Goal: Transaction & Acquisition: Purchase product/service

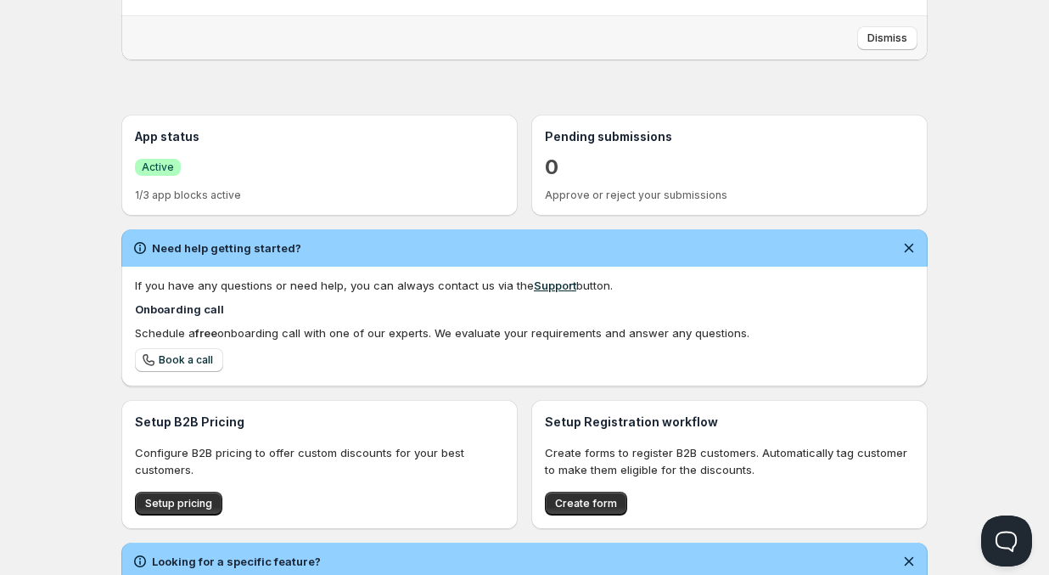
scroll to position [282, 0]
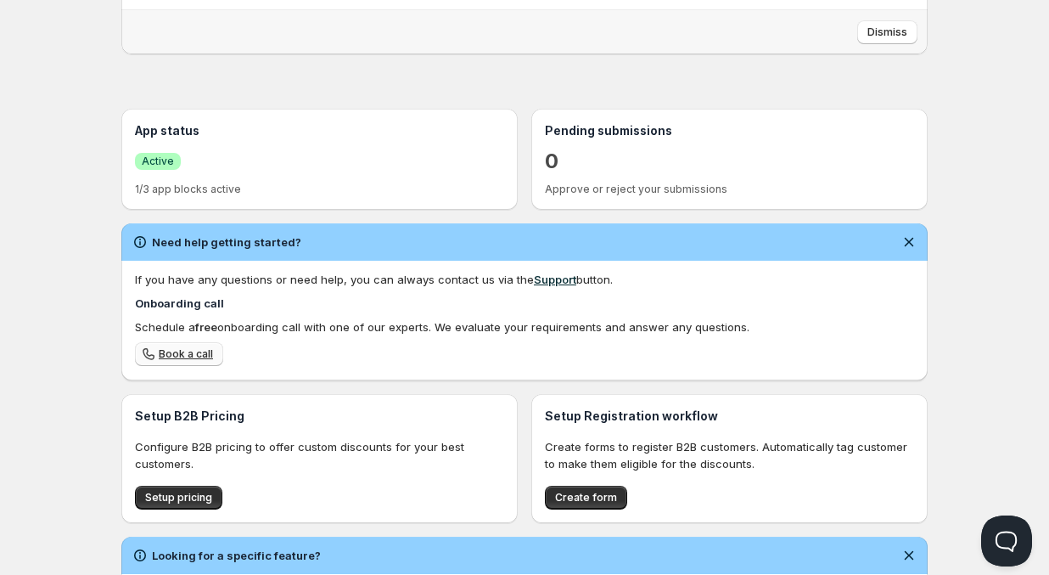
click at [190, 357] on span "Book a call" at bounding box center [186, 354] width 54 height 14
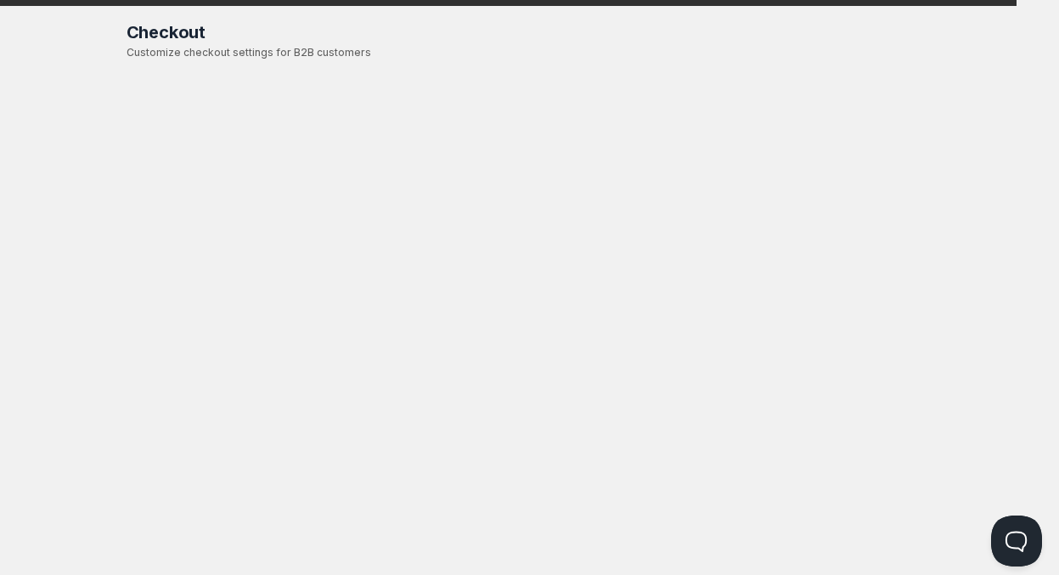
drag, startPoint x: 456, startPoint y: 2, endPoint x: 511, endPoint y: 5, distance: 55.3
click at [511, 5] on span "Online" at bounding box center [529, 12] width 1049 height 24
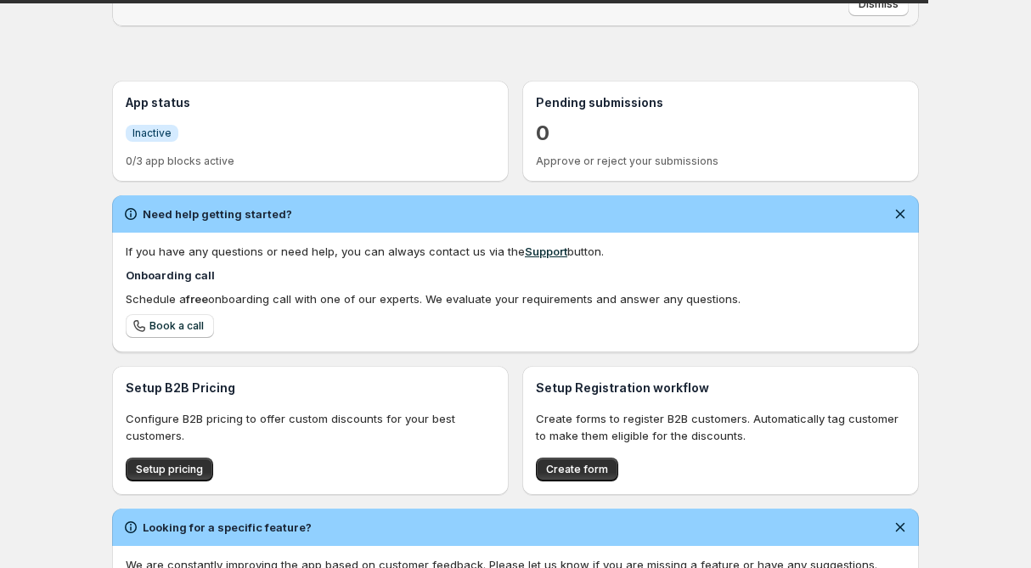
scroll to position [358, 0]
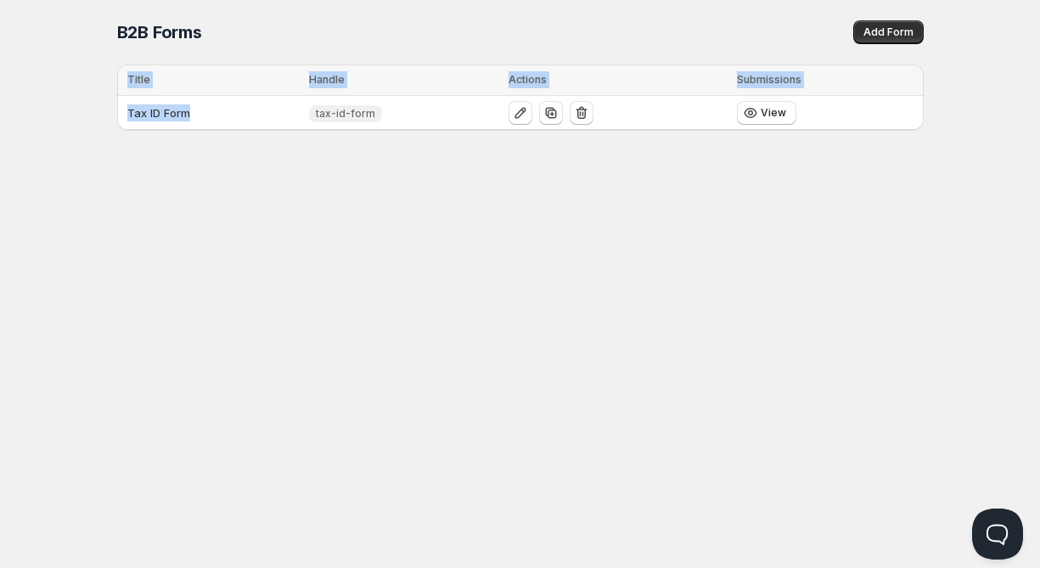
drag, startPoint x: 197, startPoint y: 112, endPoint x: 114, endPoint y: 112, distance: 83.2
click at [114, 112] on div "B2B Forms. This page is ready B2B Forms Add Form Delete Cancel Are you sure you…" at bounding box center [520, 65] width 847 height 130
click at [188, 110] on td "Tax ID Form" at bounding box center [211, 113] width 188 height 35
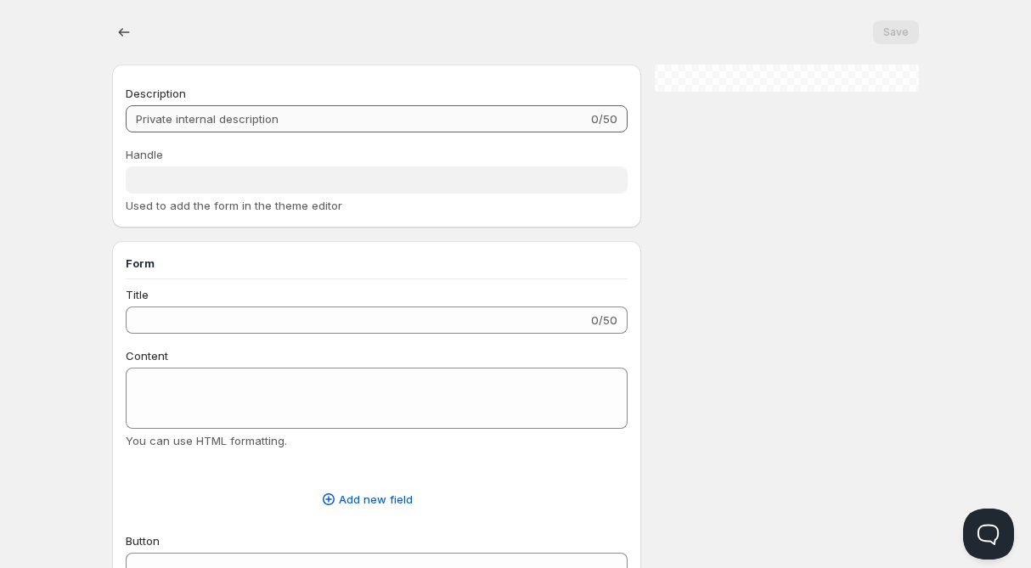
type input "Tax ID Form"
type input "tax-id-form"
type input "Company Information"
radio input "true"
checkbox input "true"
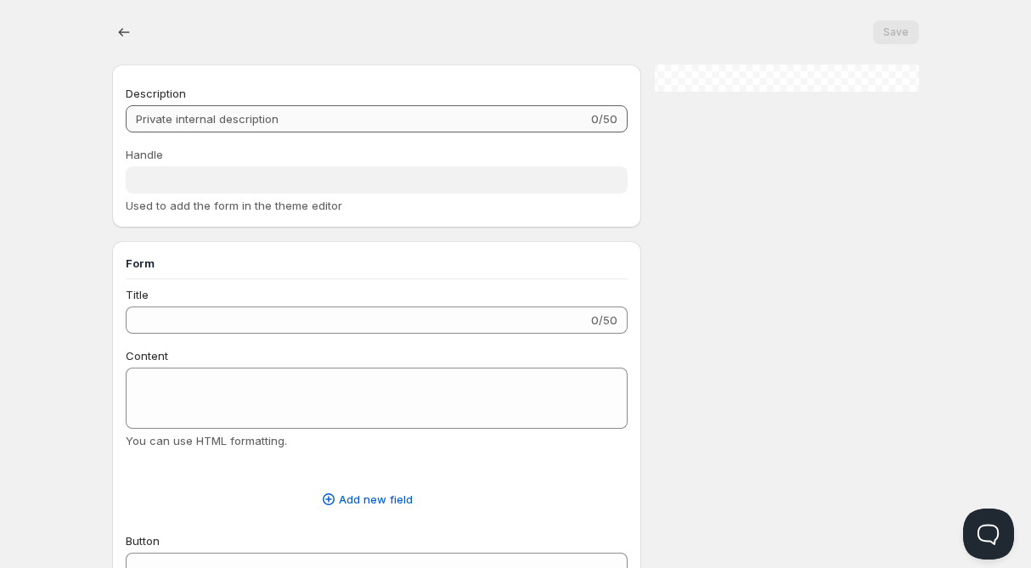
checkbox input "true"
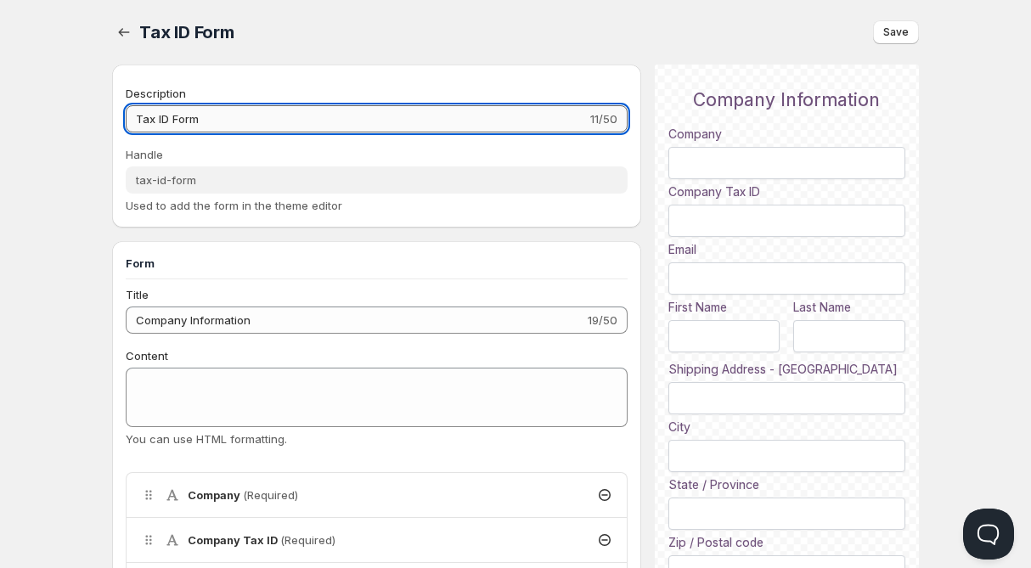
drag, startPoint x: 211, startPoint y: 117, endPoint x: 132, endPoint y: 115, distance: 78.1
click at [132, 115] on input "Tax ID Form" at bounding box center [356, 118] width 461 height 27
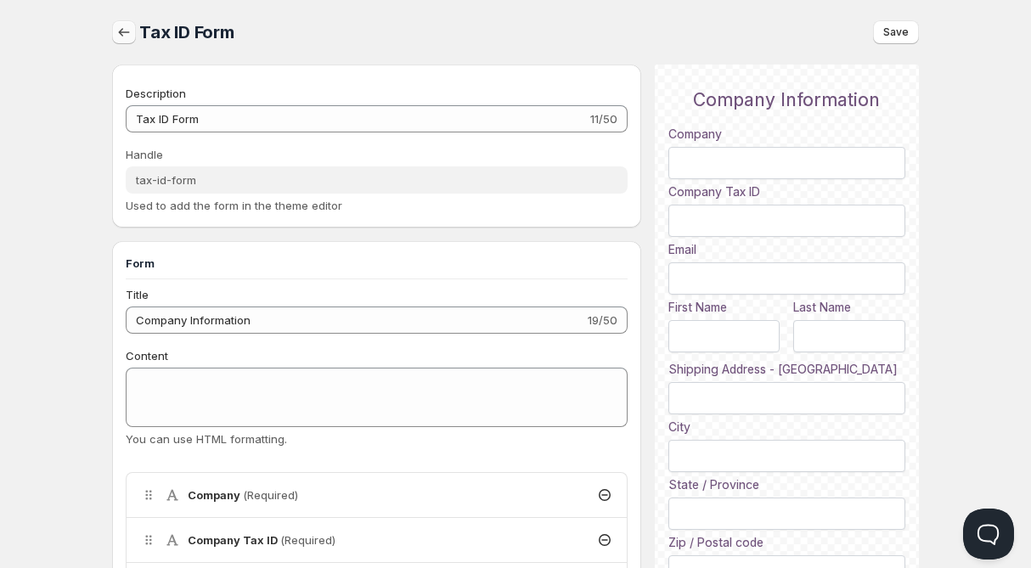
click at [123, 34] on icon "button" at bounding box center [123, 32] width 17 height 17
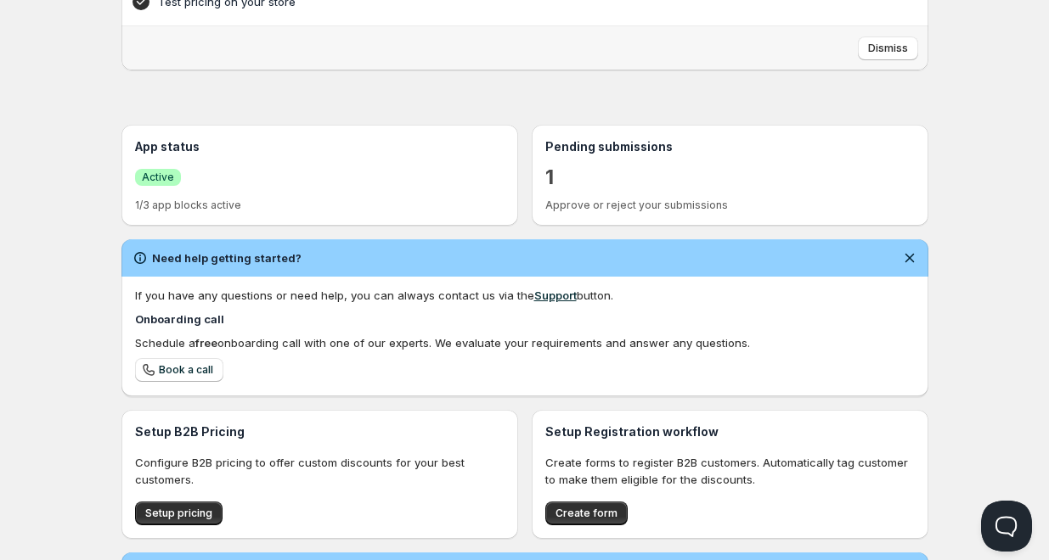
scroll to position [411, 0]
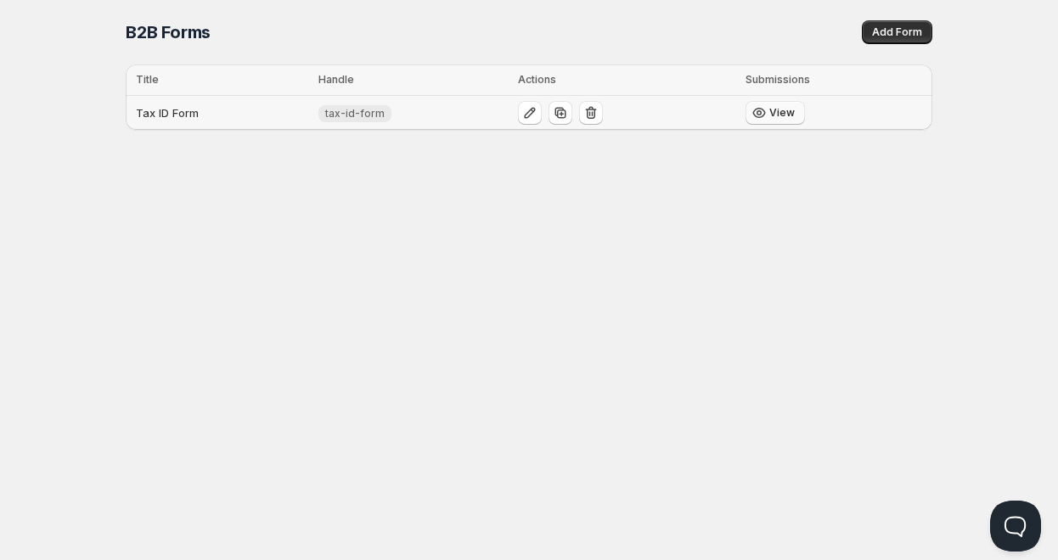
click at [787, 113] on span "View" at bounding box center [781, 113] width 25 height 14
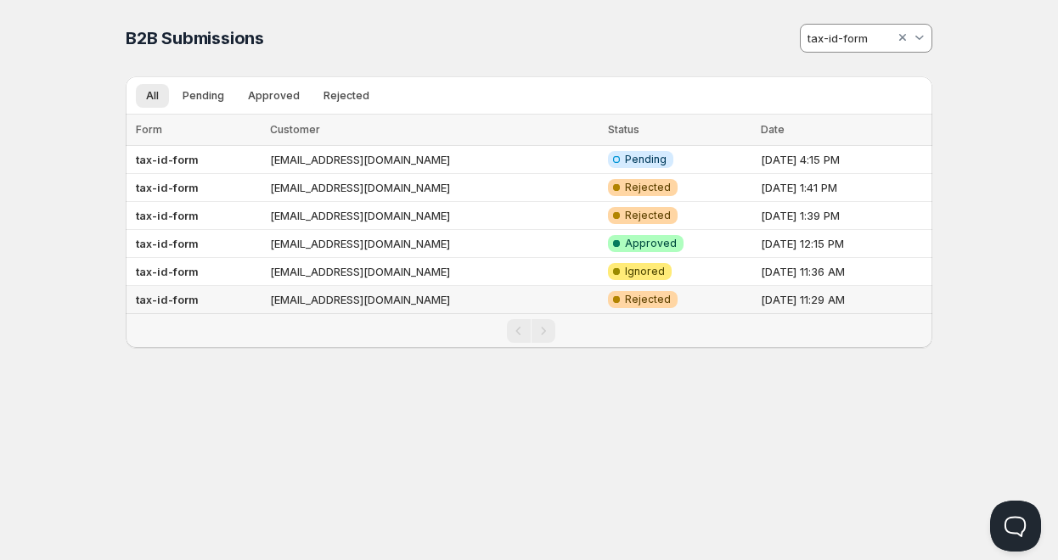
click at [623, 400] on div "Home Pricing Price lists Checkout Forms Submissions Settings Features Plans B2B…" at bounding box center [529, 280] width 1058 height 560
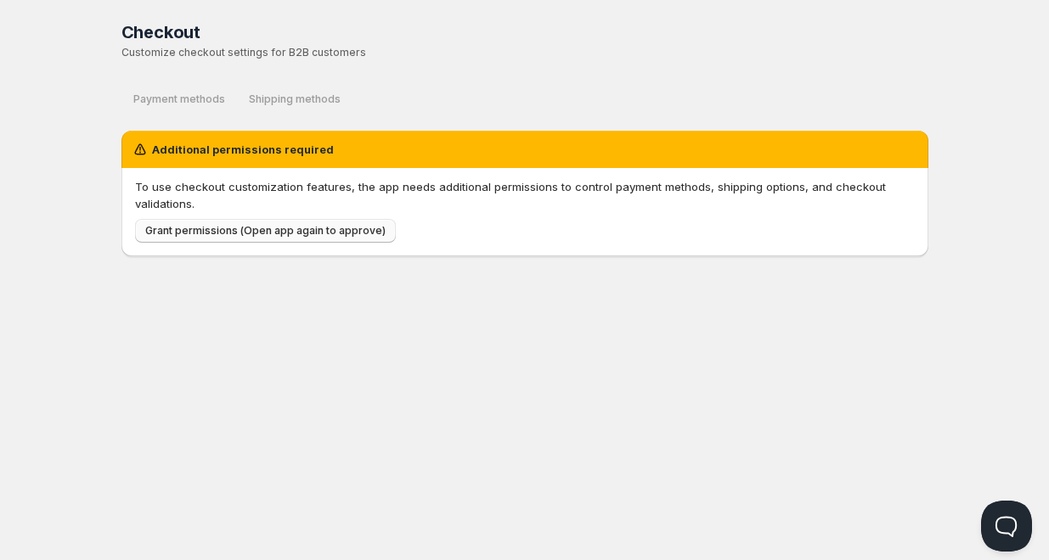
click at [341, 230] on span "Grant permissions (Open app again to approve)" at bounding box center [265, 231] width 240 height 14
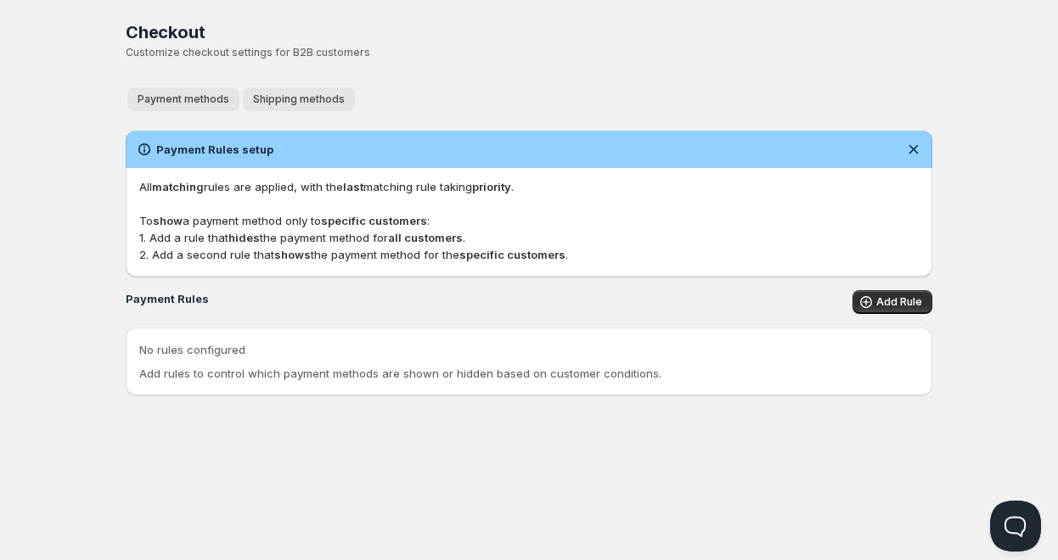
click at [314, 103] on span "Shipping methods" at bounding box center [299, 100] width 92 height 14
click at [885, 302] on span "Add Rule" at bounding box center [899, 302] width 46 height 14
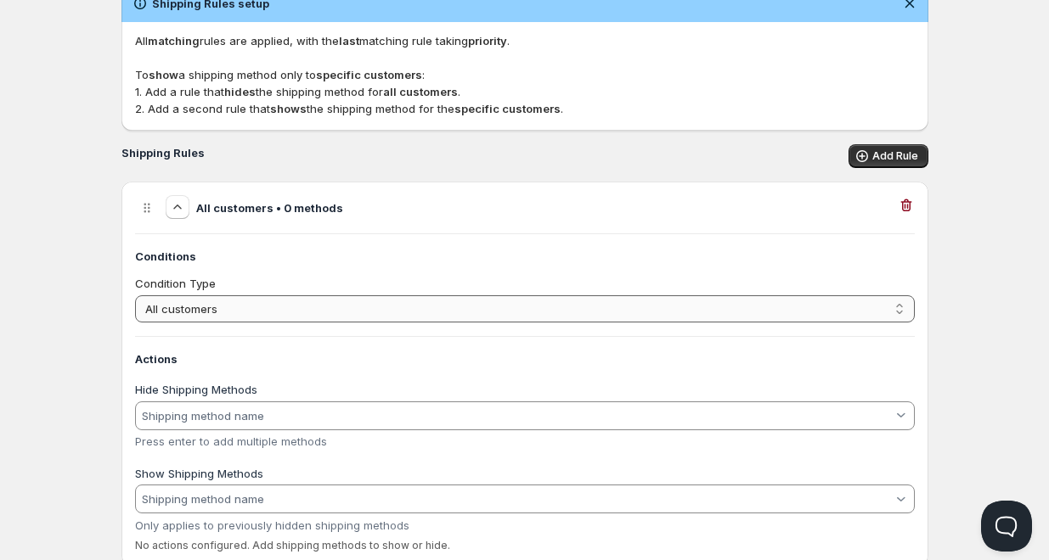
scroll to position [135, 0]
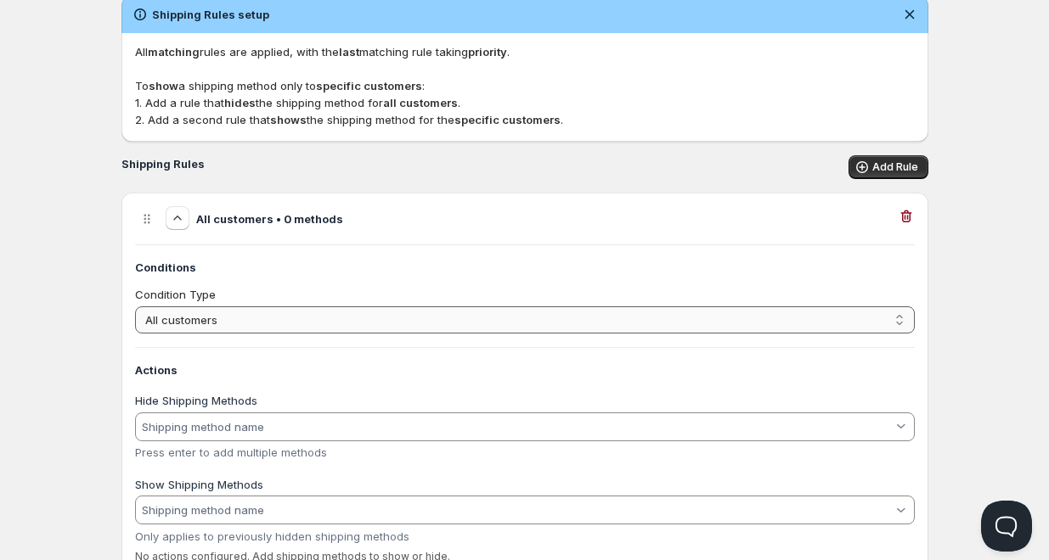
click at [453, 329] on select "All customers Customer has tags" at bounding box center [524, 320] width 779 height 27
click at [135, 307] on select "All customers Customer has tags" at bounding box center [524, 320] width 779 height 27
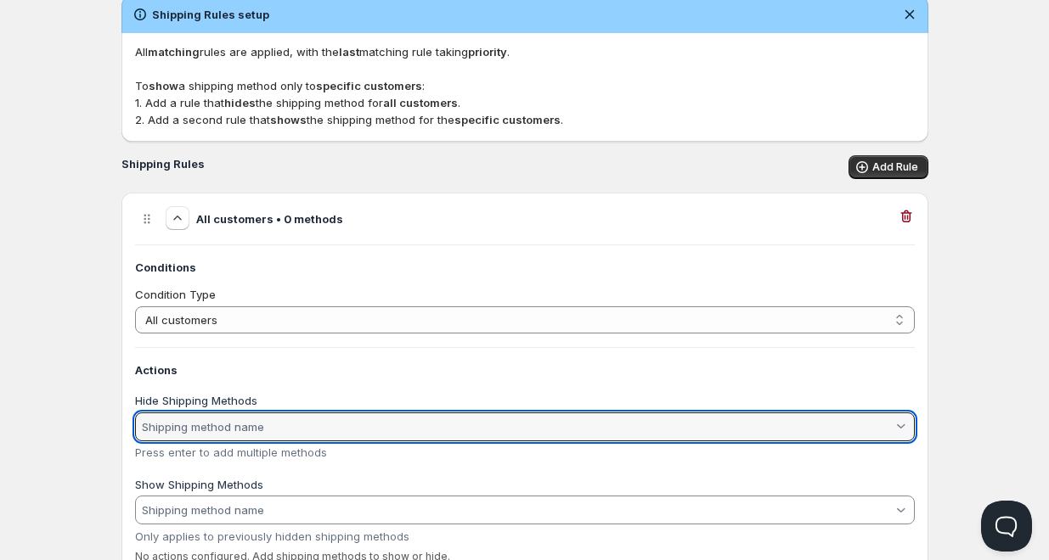
click at [333, 429] on input "Hide Shipping Methods" at bounding box center [515, 427] width 753 height 27
click at [963, 452] on html "Home Pricing Price lists Checkout Forms Submissions Settings Features Plans Che…" at bounding box center [524, 242] width 1049 height 755
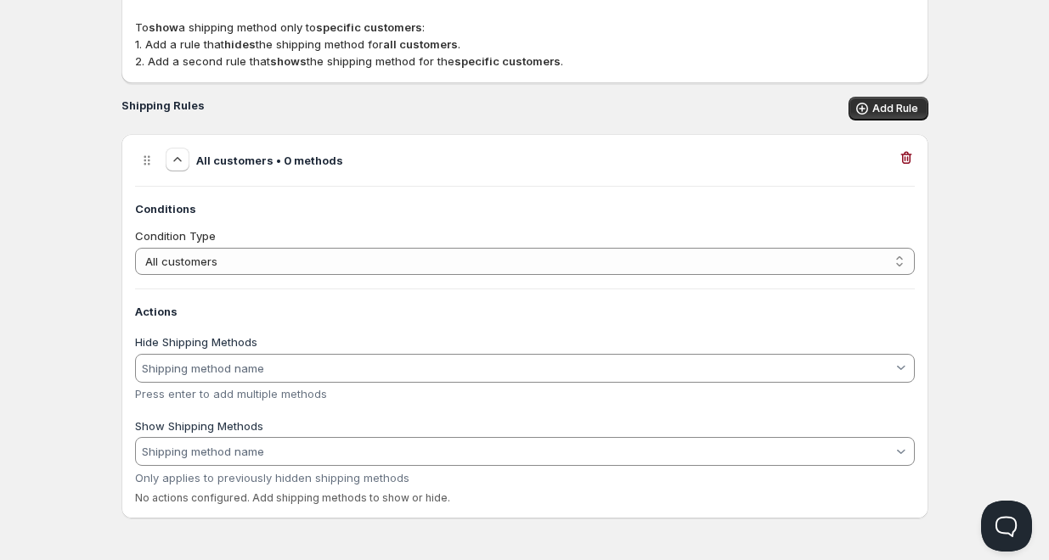
click at [983, 306] on div "Home Pricing Price lists Checkout Forms Submissions Settings Features Plans Che…" at bounding box center [524, 183] width 1049 height 755
